Goal: Transaction & Acquisition: Obtain resource

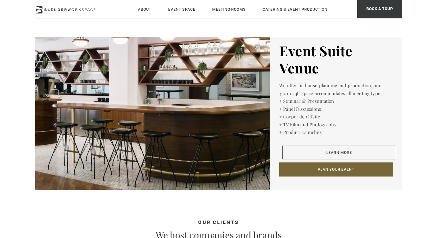
scroll to position [939, 0]
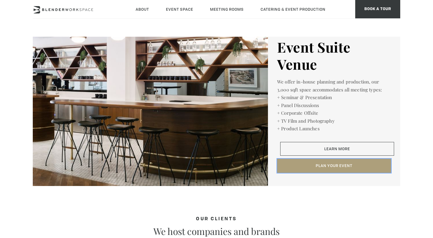
click at [313, 164] on button "Plan Your Event" at bounding box center [334, 166] width 114 height 14
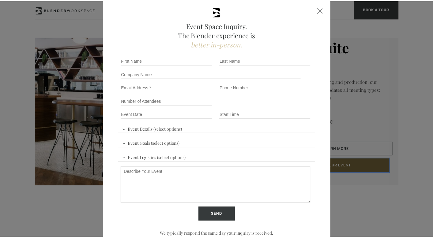
scroll to position [0, 0]
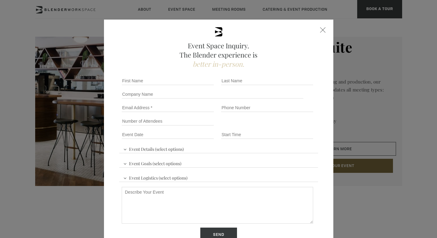
click at [320, 27] on div at bounding box center [323, 30] width 6 height 6
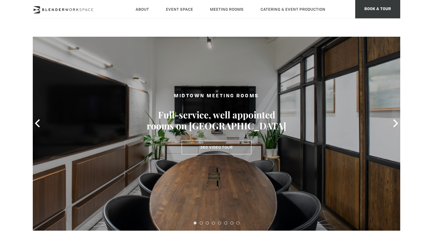
scroll to position [20, 0]
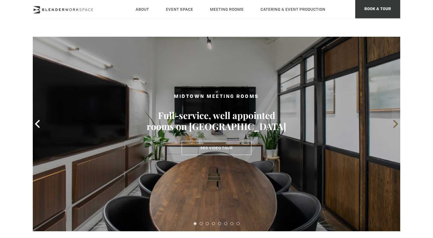
click at [396, 124] on icon at bounding box center [395, 124] width 5 height 8
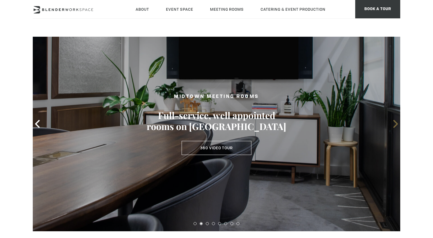
click at [396, 124] on icon at bounding box center [395, 124] width 5 height 8
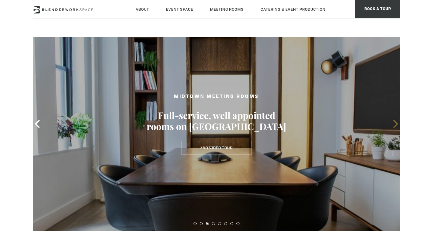
click at [396, 124] on icon at bounding box center [395, 124] width 5 height 8
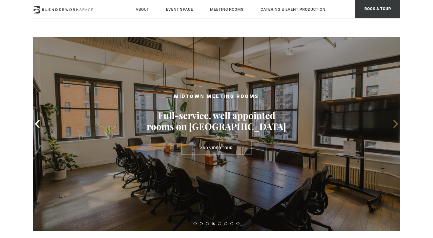
click at [396, 124] on icon at bounding box center [395, 124] width 5 height 8
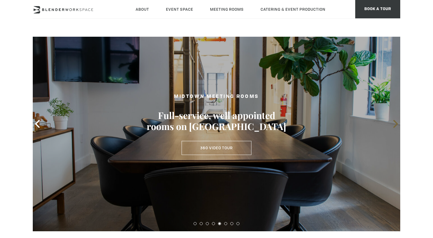
click at [396, 124] on icon at bounding box center [395, 124] width 5 height 8
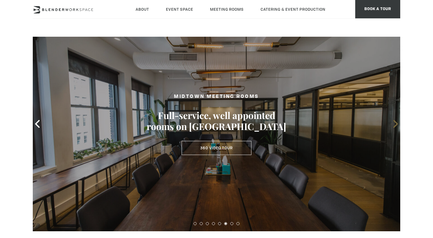
click at [396, 124] on icon at bounding box center [395, 124] width 5 height 8
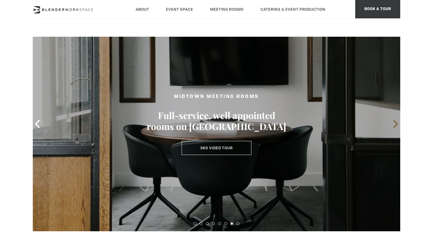
click at [396, 124] on icon at bounding box center [395, 124] width 5 height 8
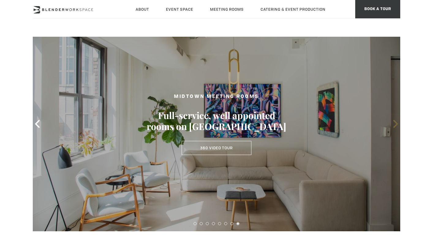
click at [396, 124] on icon at bounding box center [395, 124] width 5 height 8
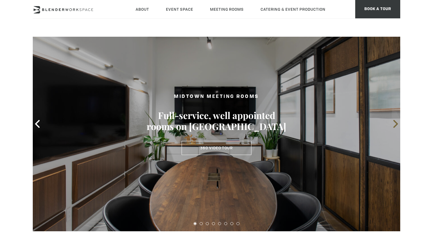
click at [396, 124] on icon at bounding box center [395, 124] width 5 height 8
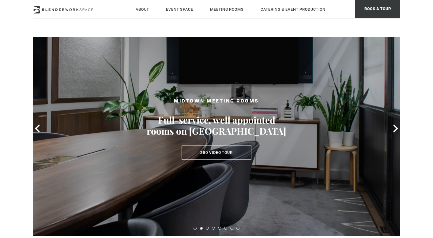
scroll to position [0, 0]
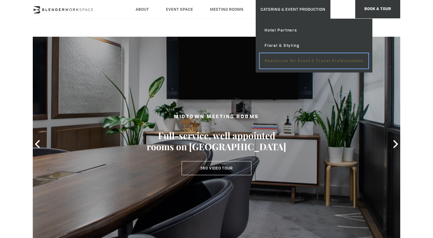
click at [270, 60] on link "Resources for Event & Travel Professionals" at bounding box center [314, 60] width 109 height 15
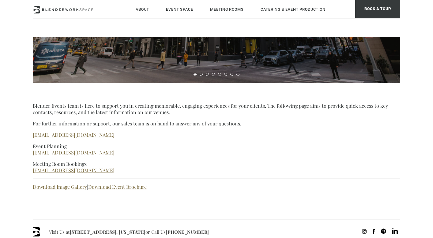
scroll to position [169, 0]
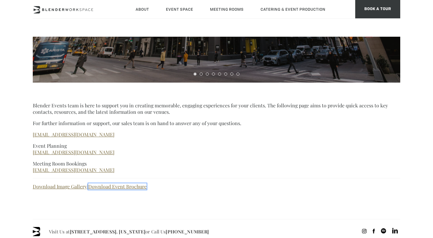
click at [124, 188] on link "Download Event Brochure" at bounding box center [117, 186] width 58 height 6
